Goal: Check status: Check status

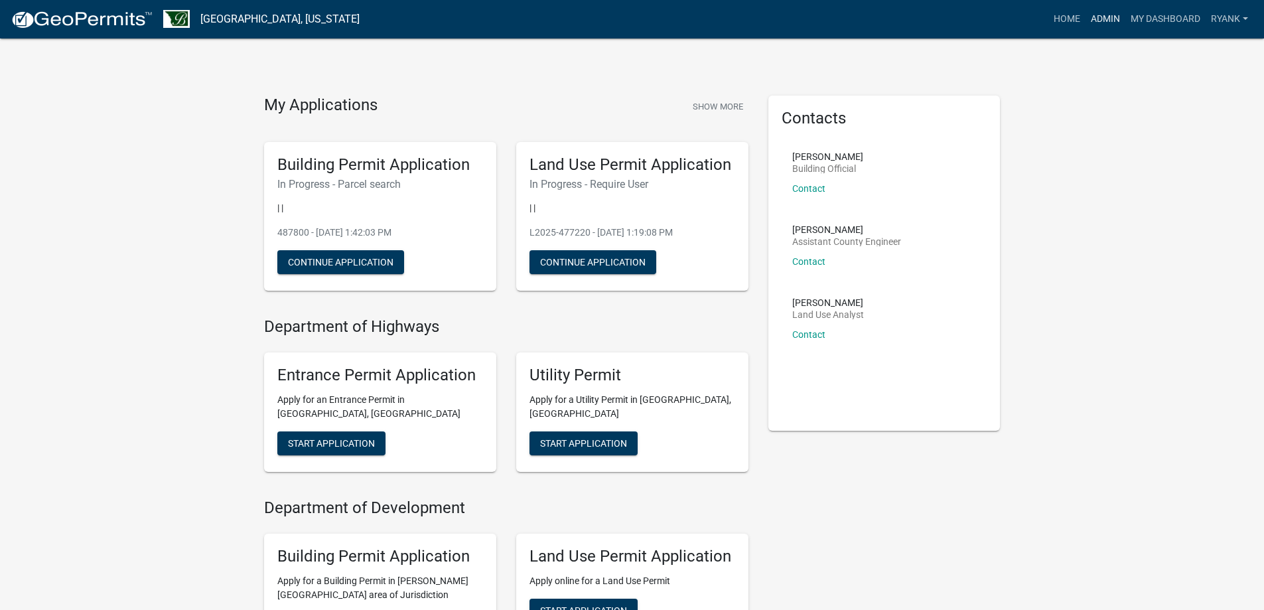
click at [1099, 23] on link "Admin" at bounding box center [1106, 19] width 40 height 25
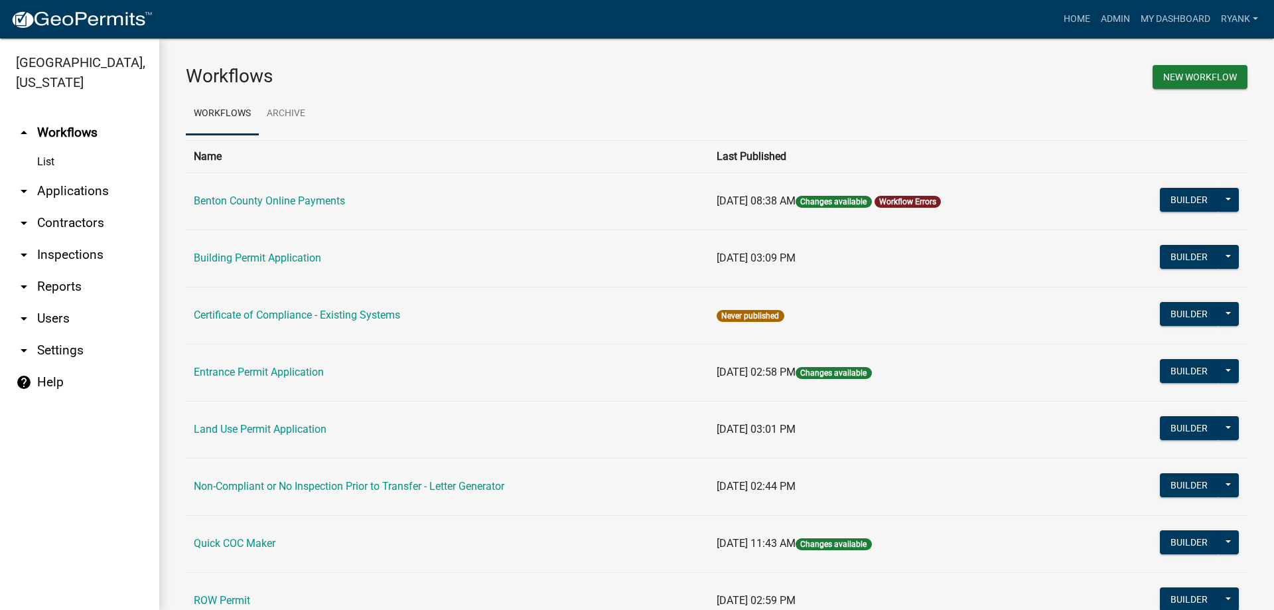
click at [90, 194] on link "arrow_drop_down Applications" at bounding box center [79, 191] width 159 height 32
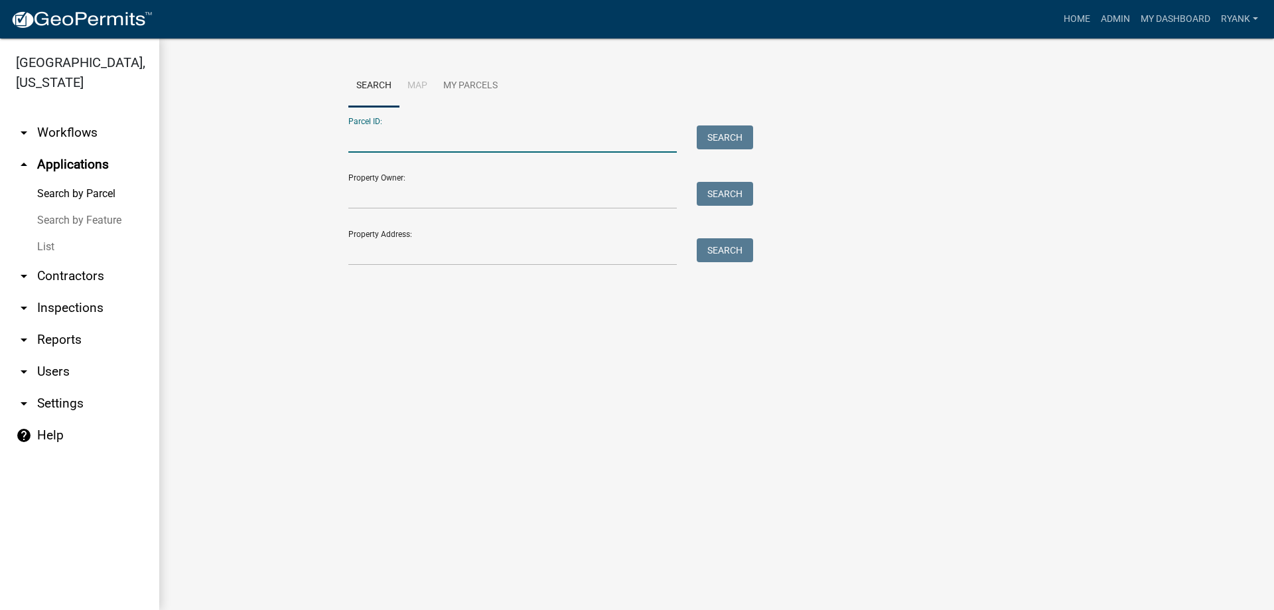
click at [360, 143] on input "Parcel ID:" at bounding box center [512, 138] width 329 height 27
type input "080004800"
click at [725, 121] on div "Parcel ID: 080004800 Search" at bounding box center [547, 130] width 398 height 46
click at [722, 130] on button "Search" at bounding box center [725, 137] width 56 height 24
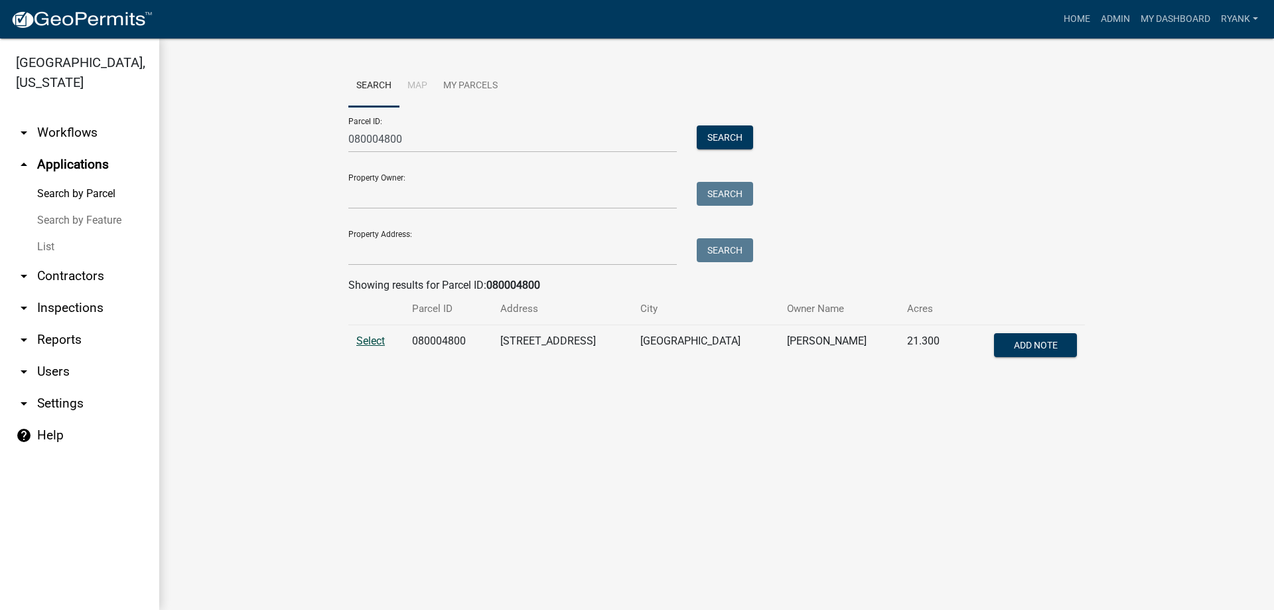
click at [366, 335] on span "Select" at bounding box center [370, 341] width 29 height 13
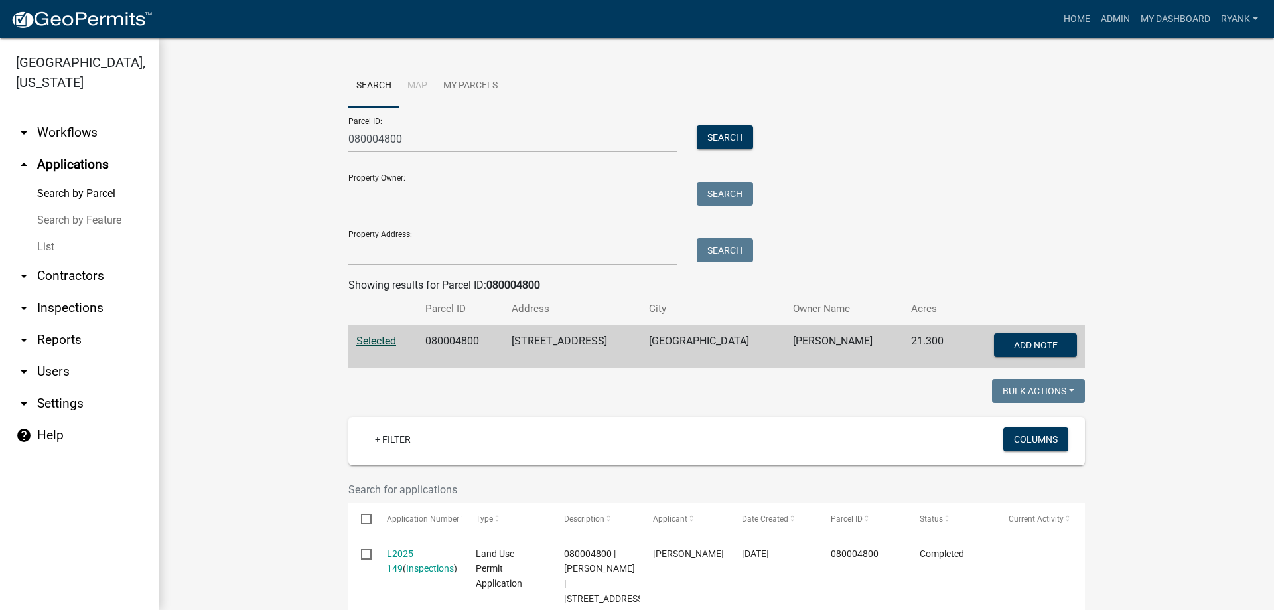
scroll to position [181, 0]
